Goal: Transaction & Acquisition: Purchase product/service

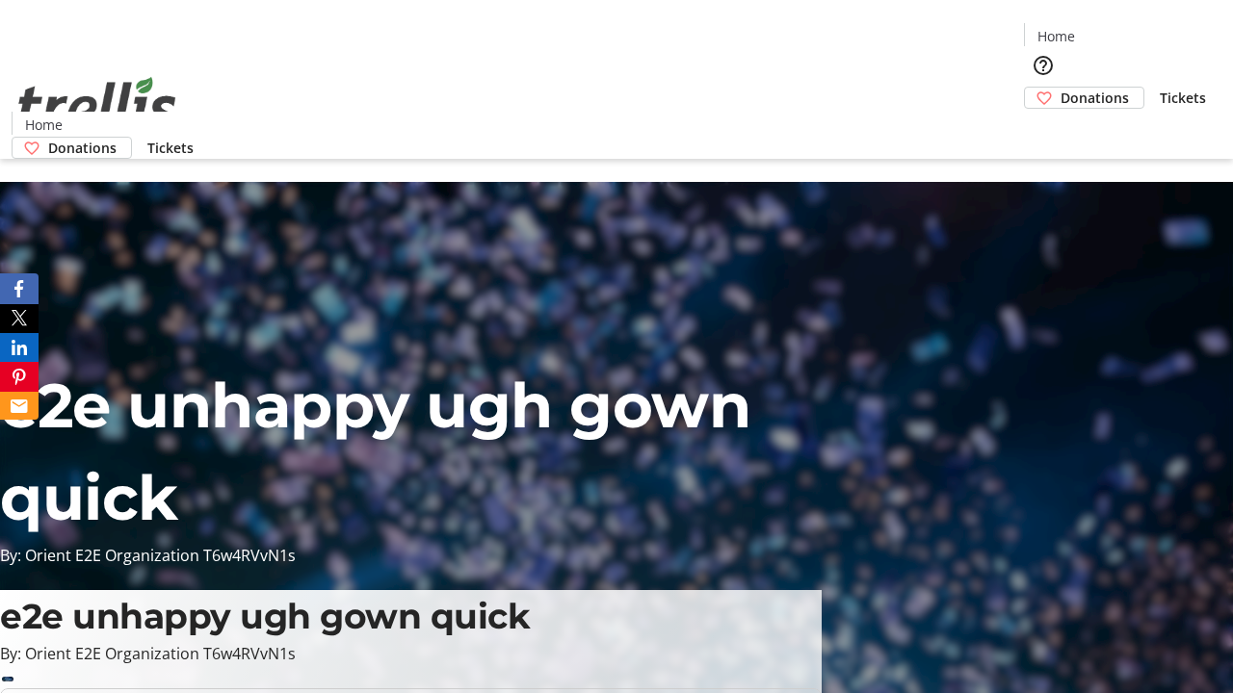
click at [1060, 88] on span "Donations" at bounding box center [1094, 98] width 68 height 20
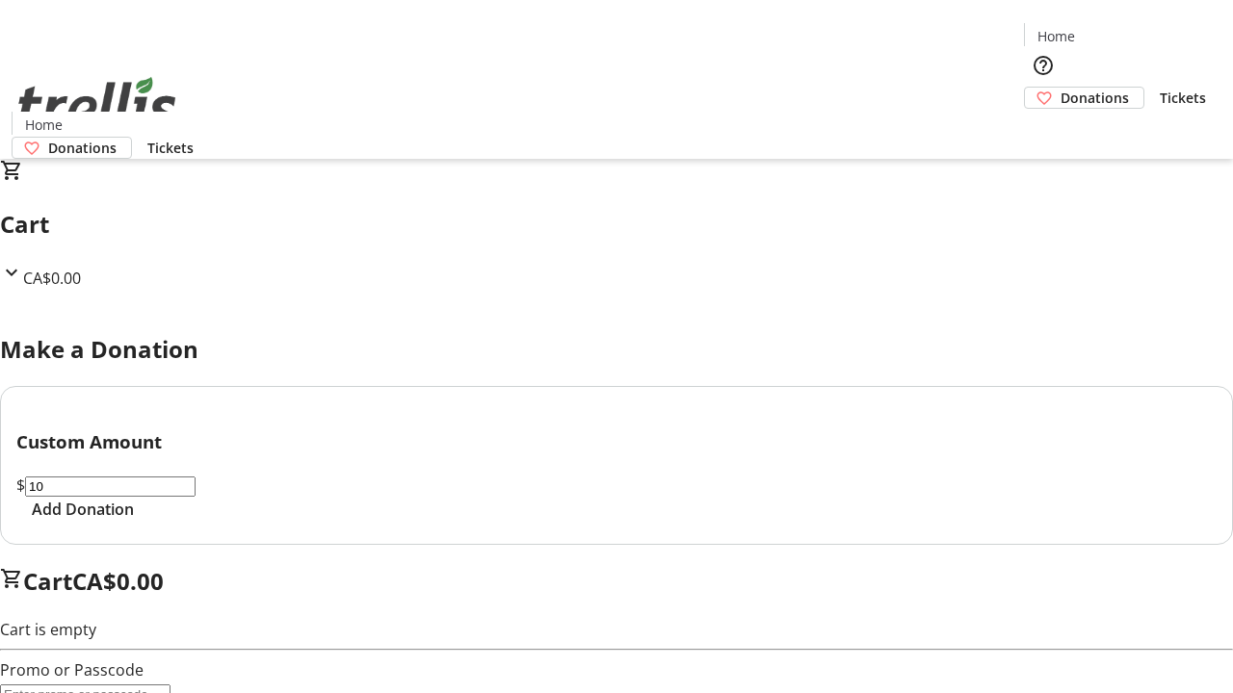
click at [134, 521] on span "Add Donation" at bounding box center [83, 509] width 102 height 23
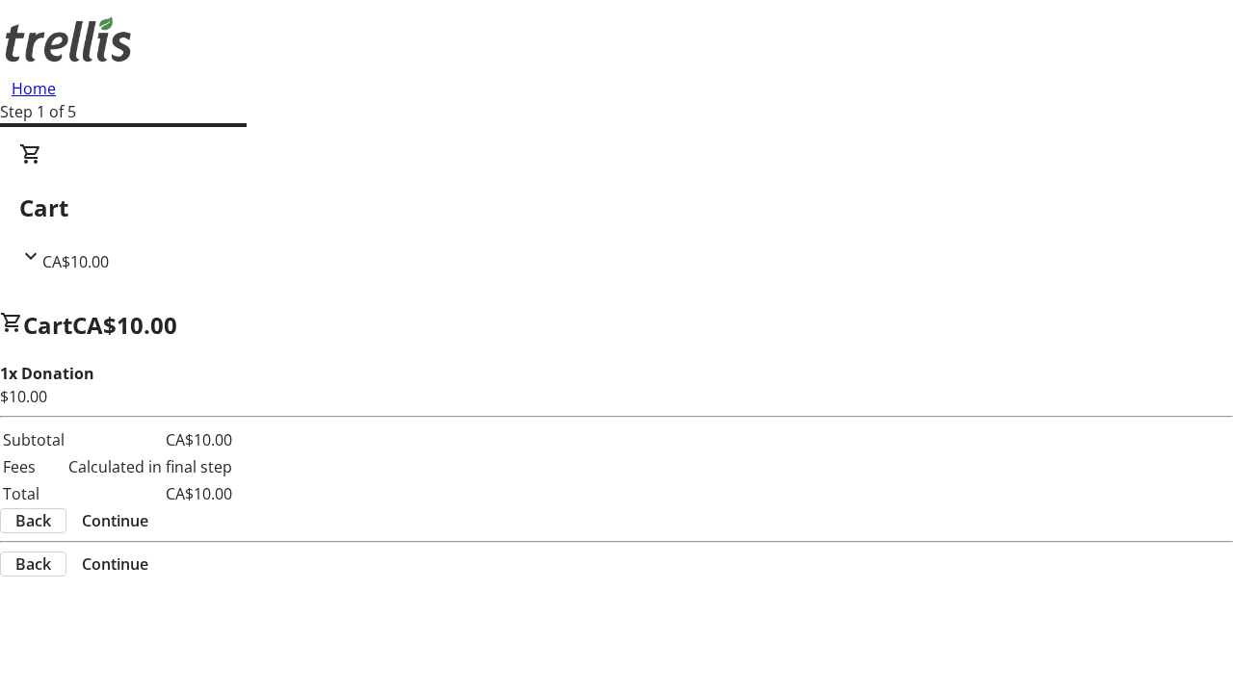
select select "CA"
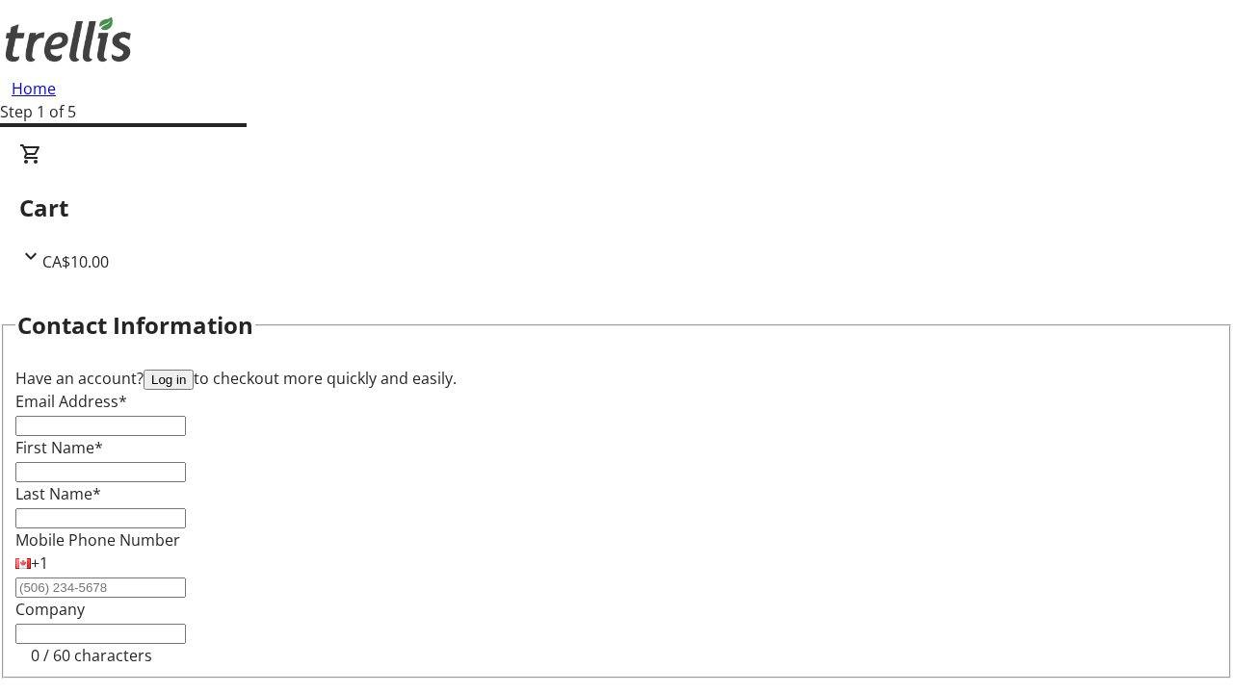
click at [194, 370] on button "Log in" at bounding box center [168, 380] width 50 height 20
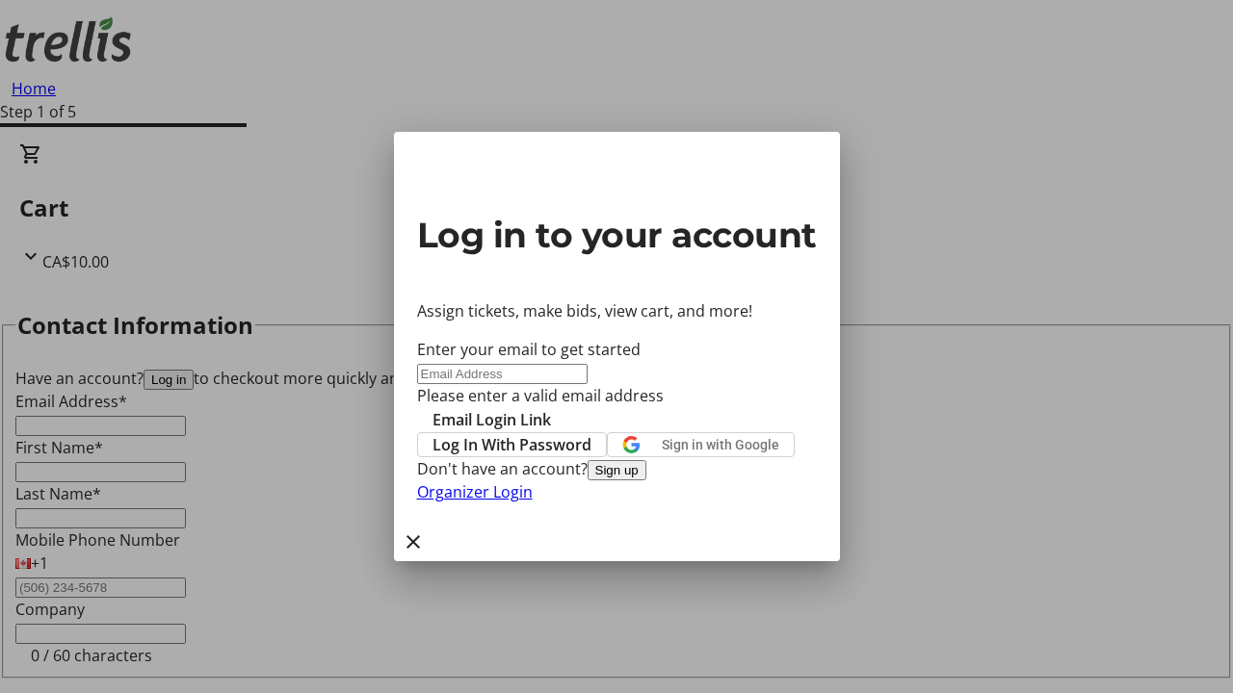
click at [646, 481] on button "Sign up" at bounding box center [616, 470] width 59 height 20
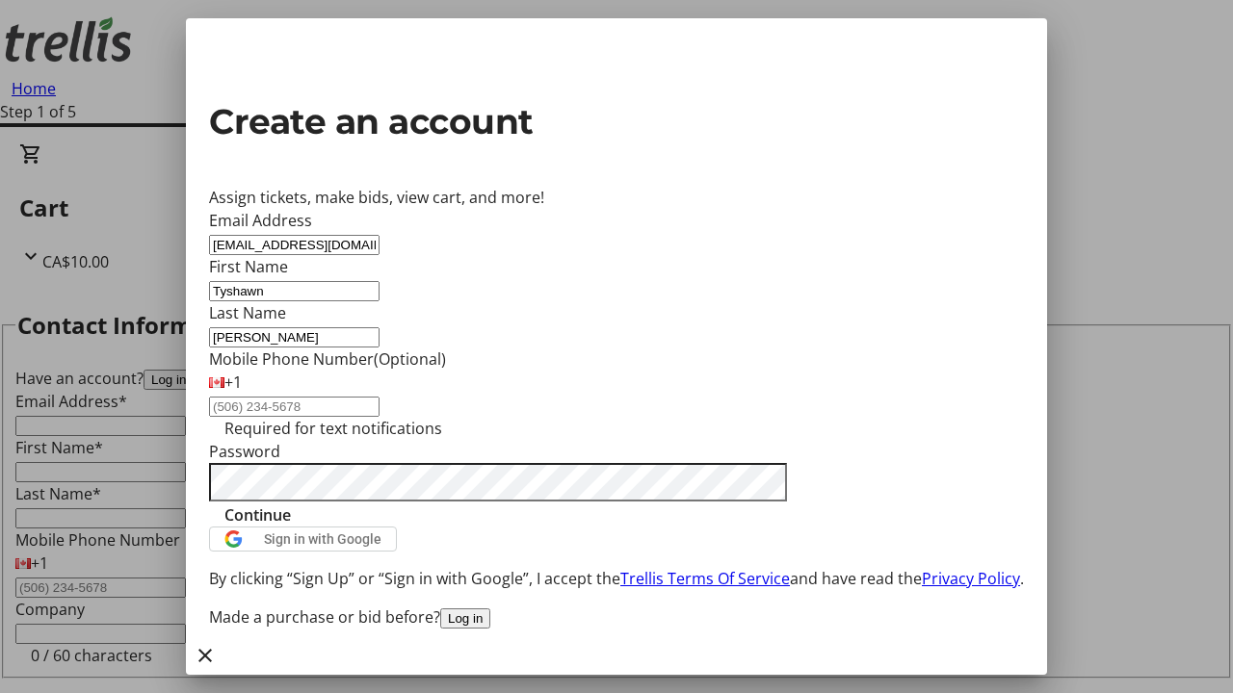
type input "[PERSON_NAME]"
click at [291, 527] on span "Continue" at bounding box center [257, 515] width 66 height 23
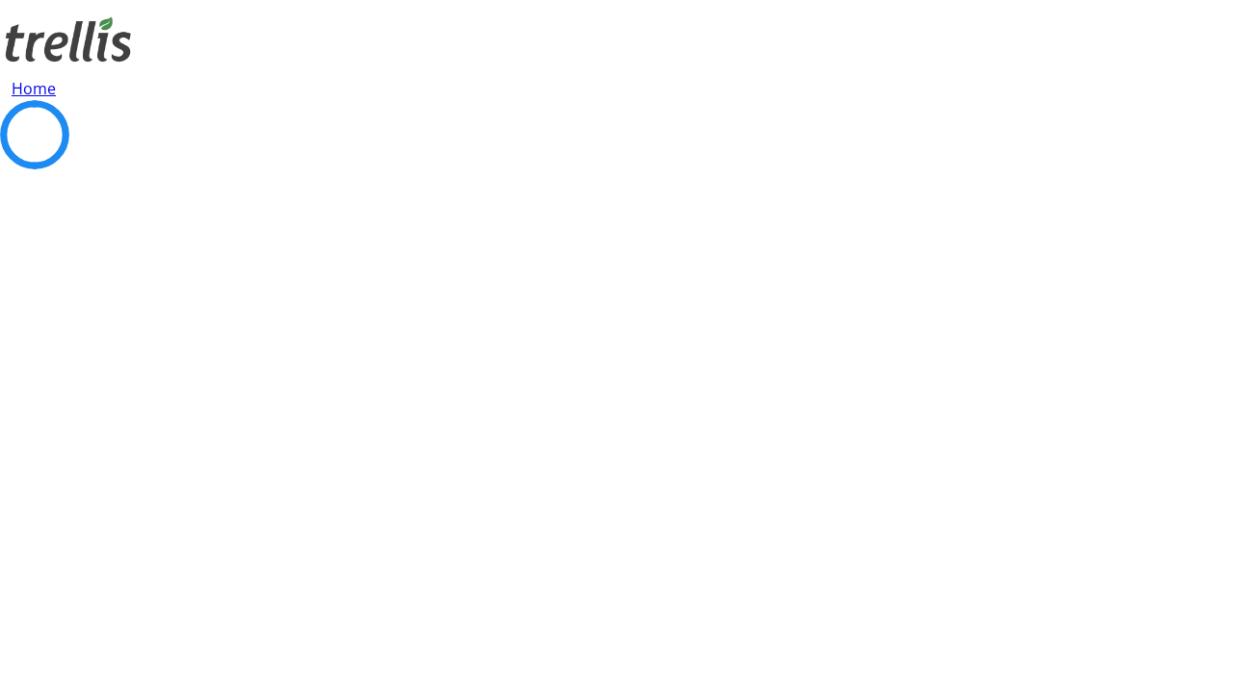
select select "CA"
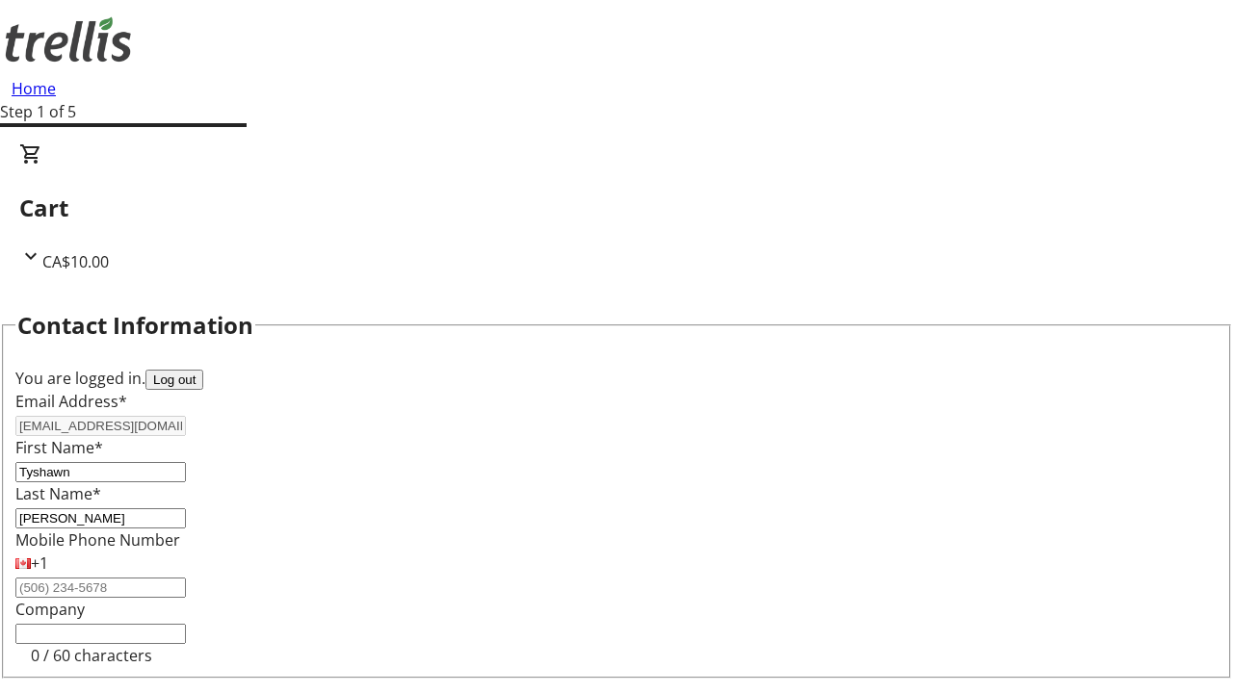
type input "[STREET_ADDRESS][PERSON_NAME]"
type input "Kelowna"
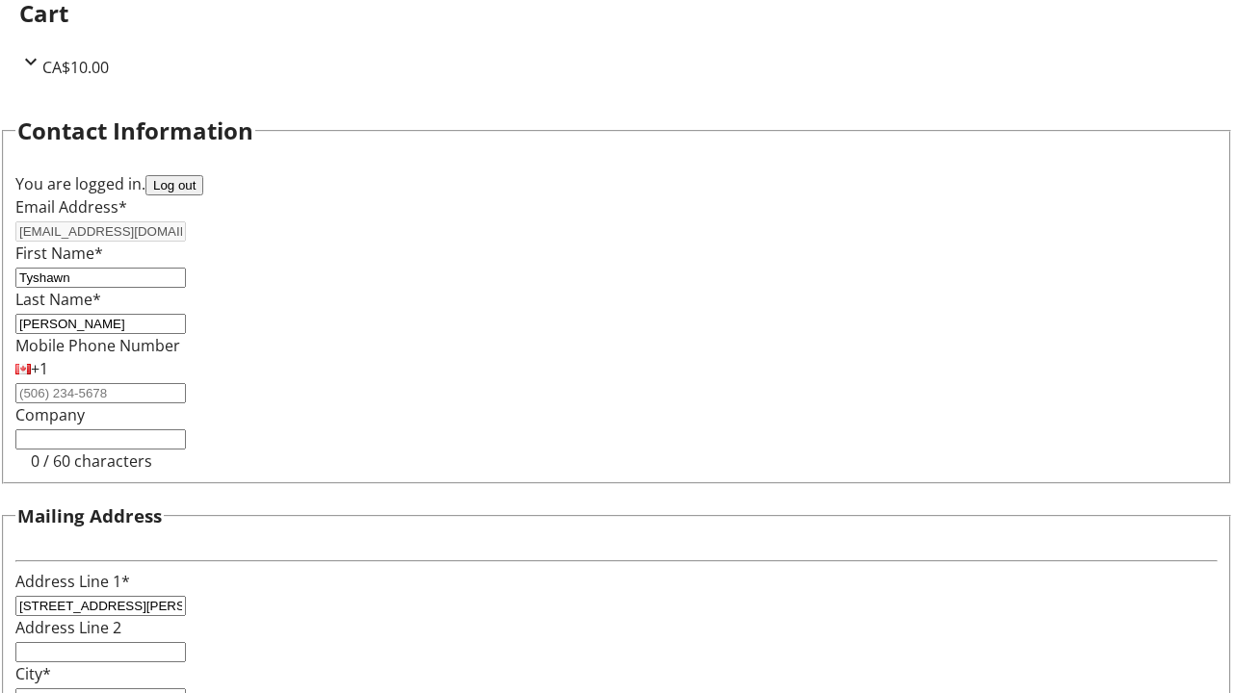
select select "BC"
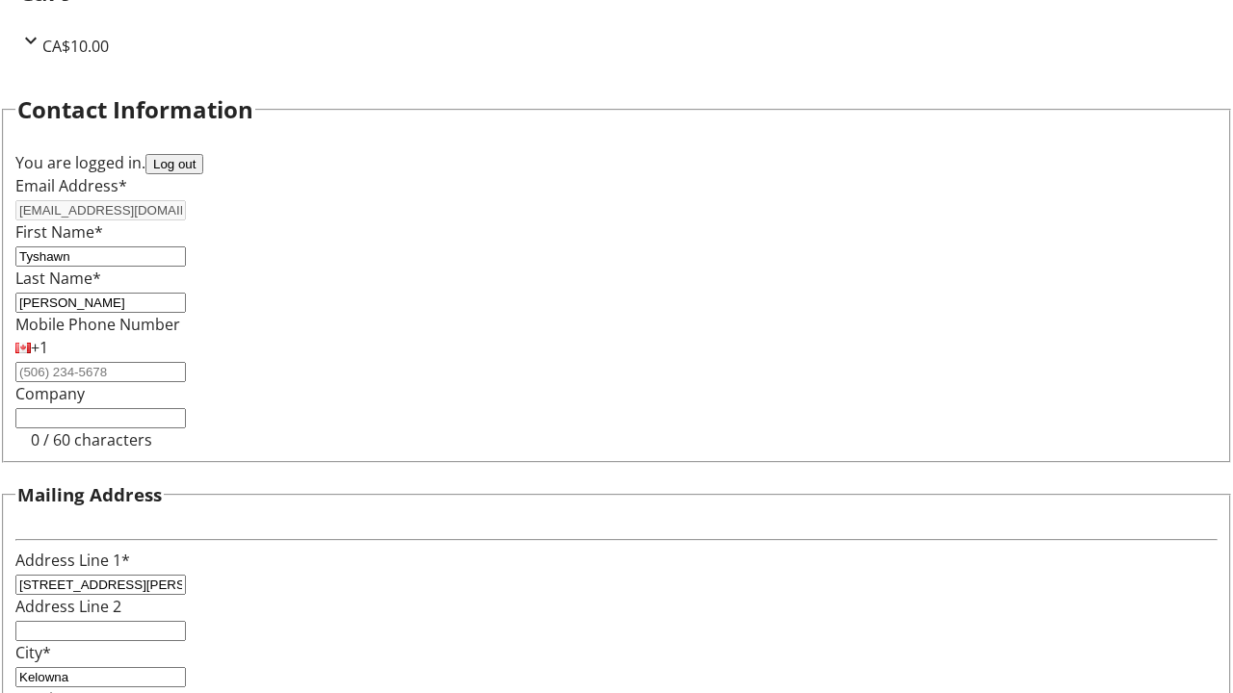
type input "Kelowna"
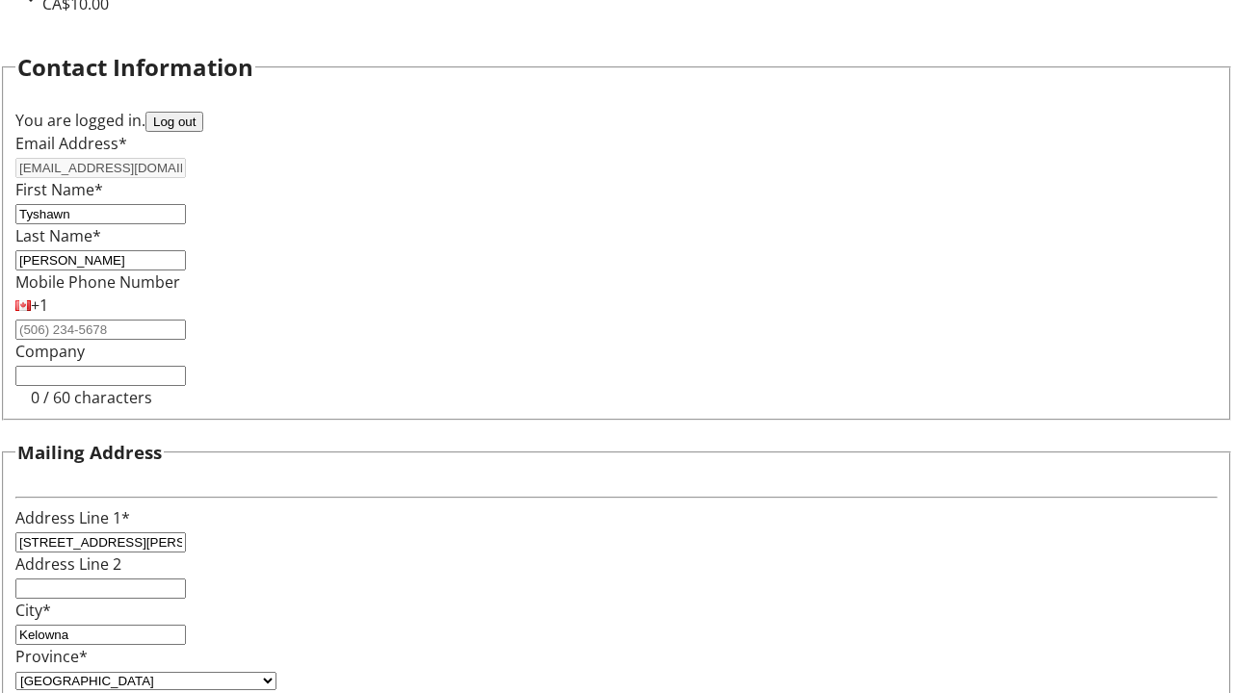
type input "V1Y 0C2"
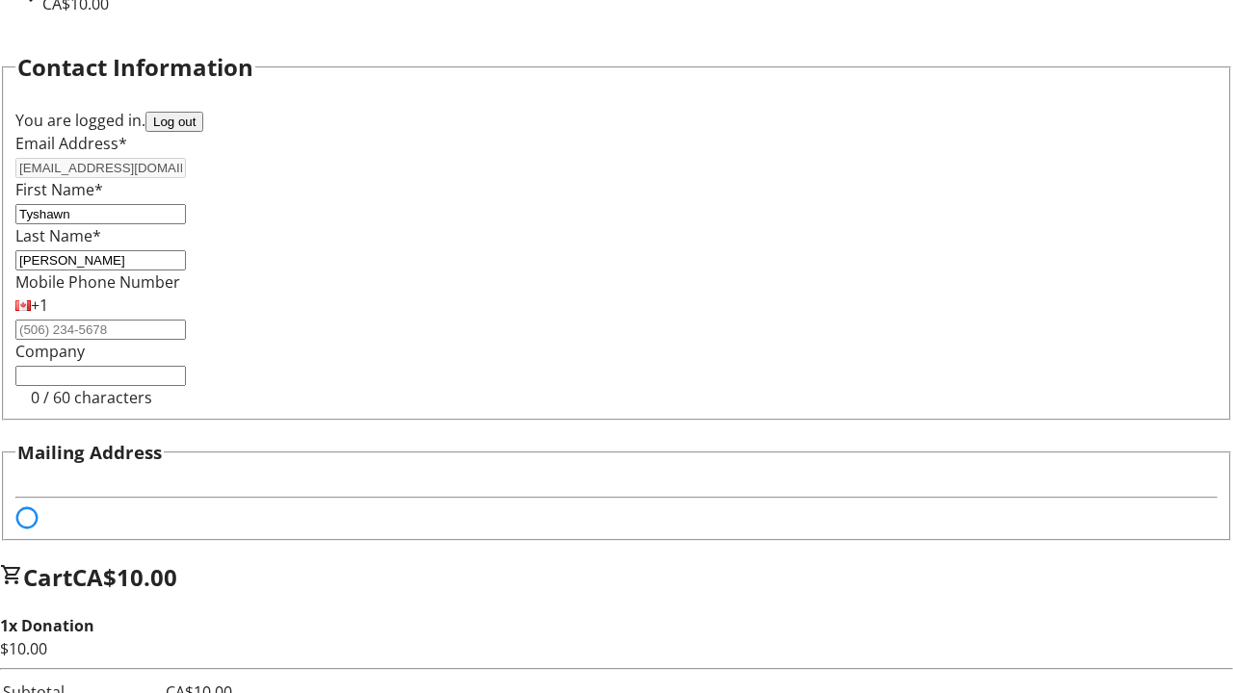
scroll to position [117, 0]
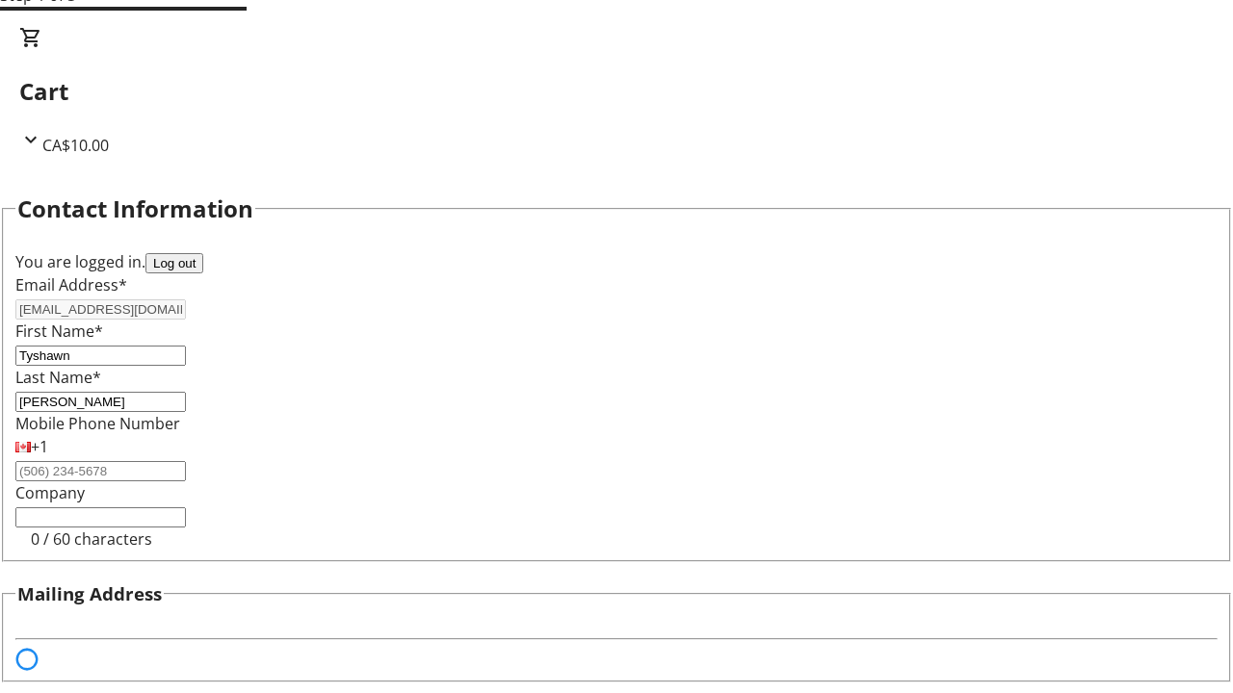
select select "BC"
select select "CA"
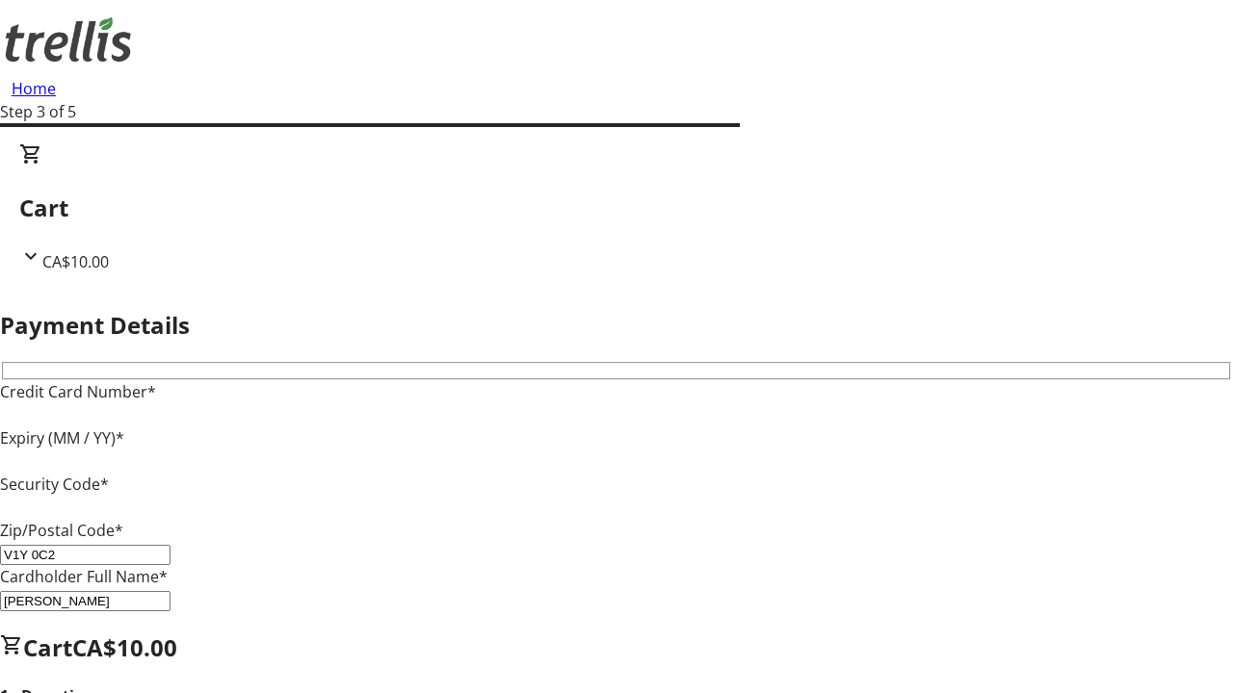
type input "V1Y 0C2"
